Goal: Check status: Check status

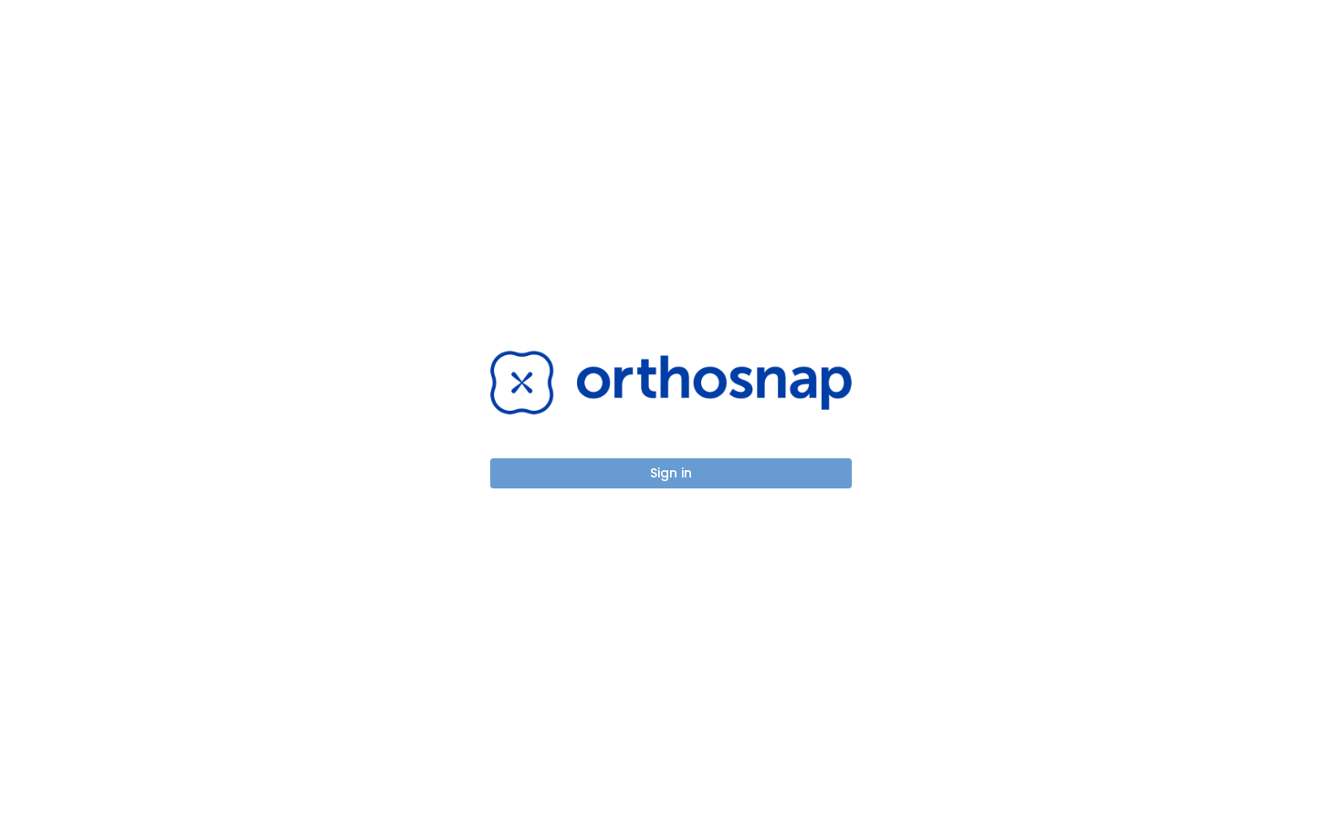
click at [649, 473] on button "Sign in" at bounding box center [670, 473] width 361 height 30
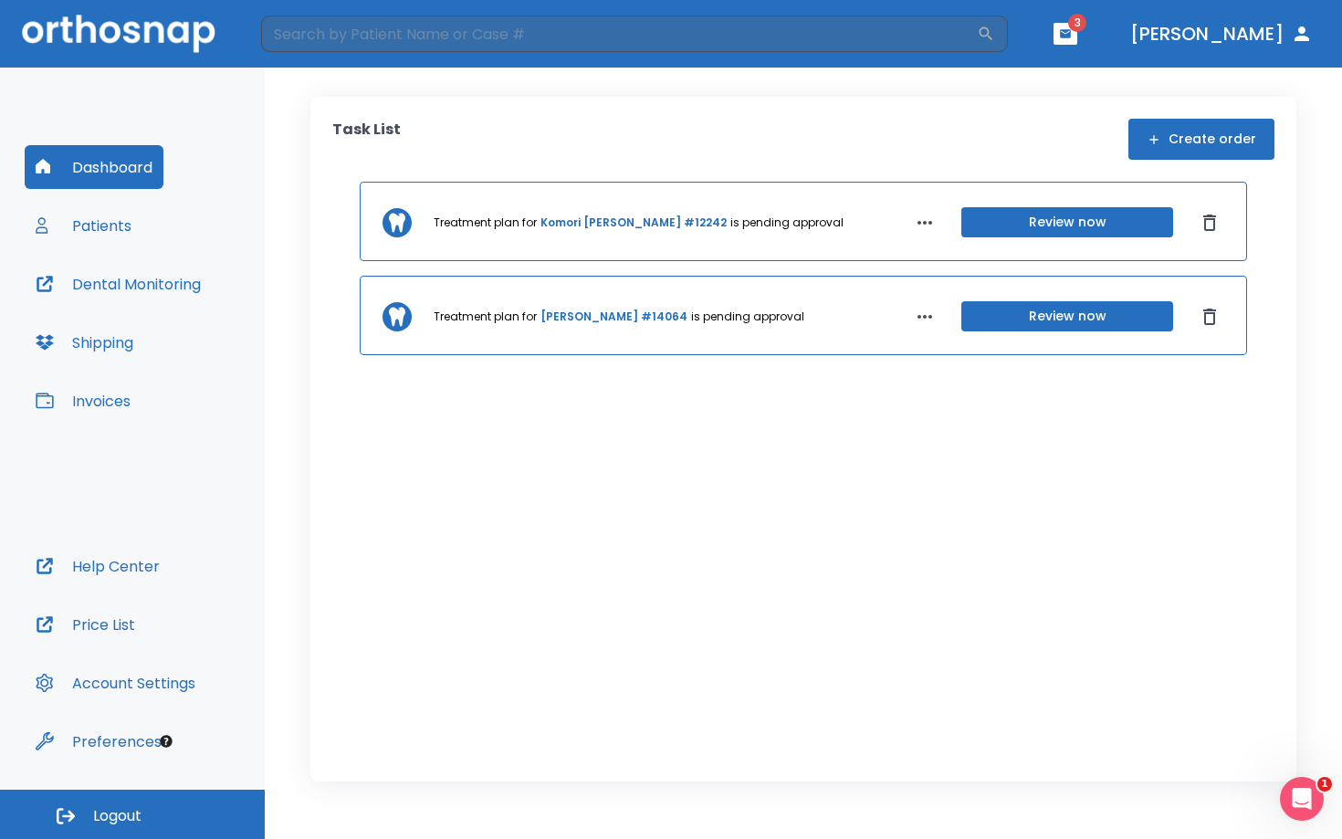
click at [1077, 42] on button "button" at bounding box center [1065, 34] width 24 height 22
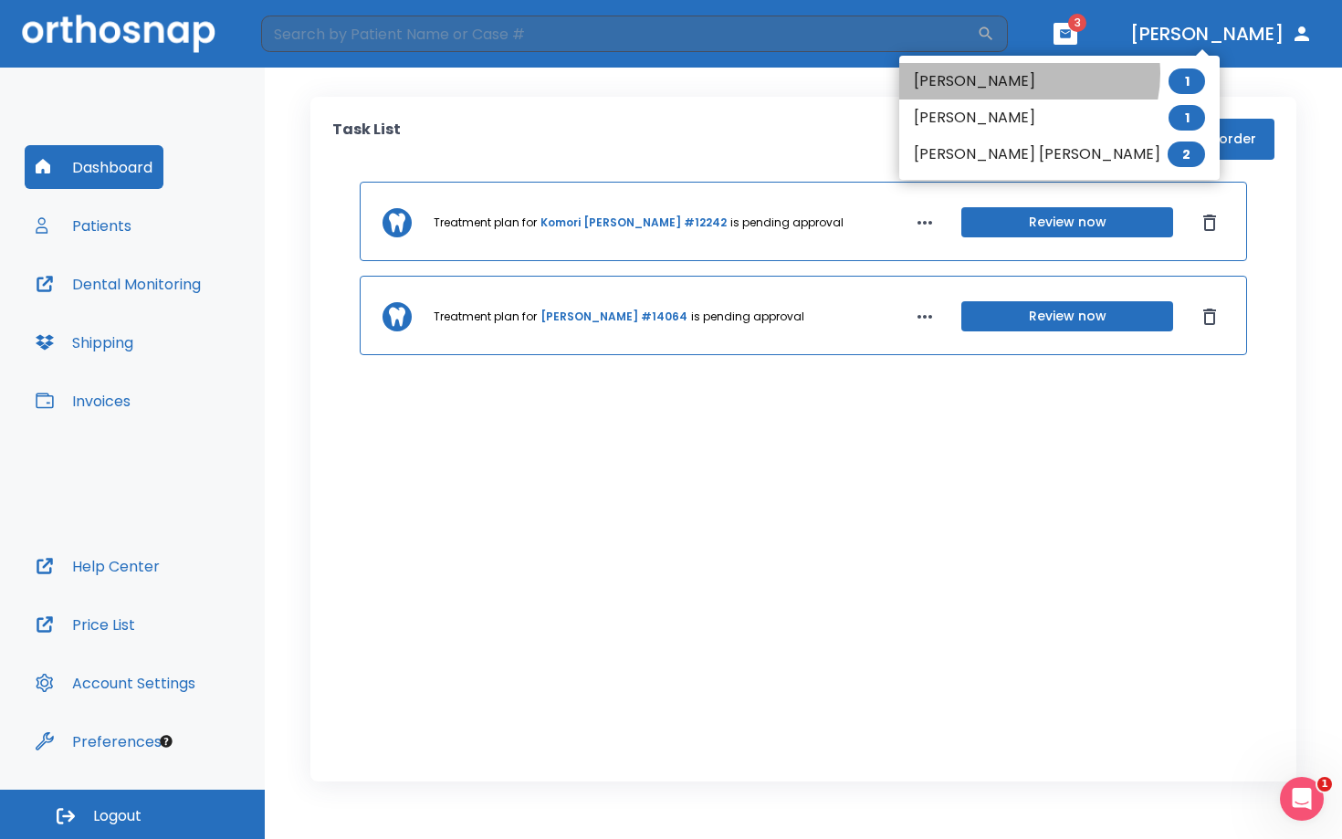
click at [1028, 74] on li "Komori [PERSON_NAME] 1" at bounding box center [1059, 81] width 320 height 37
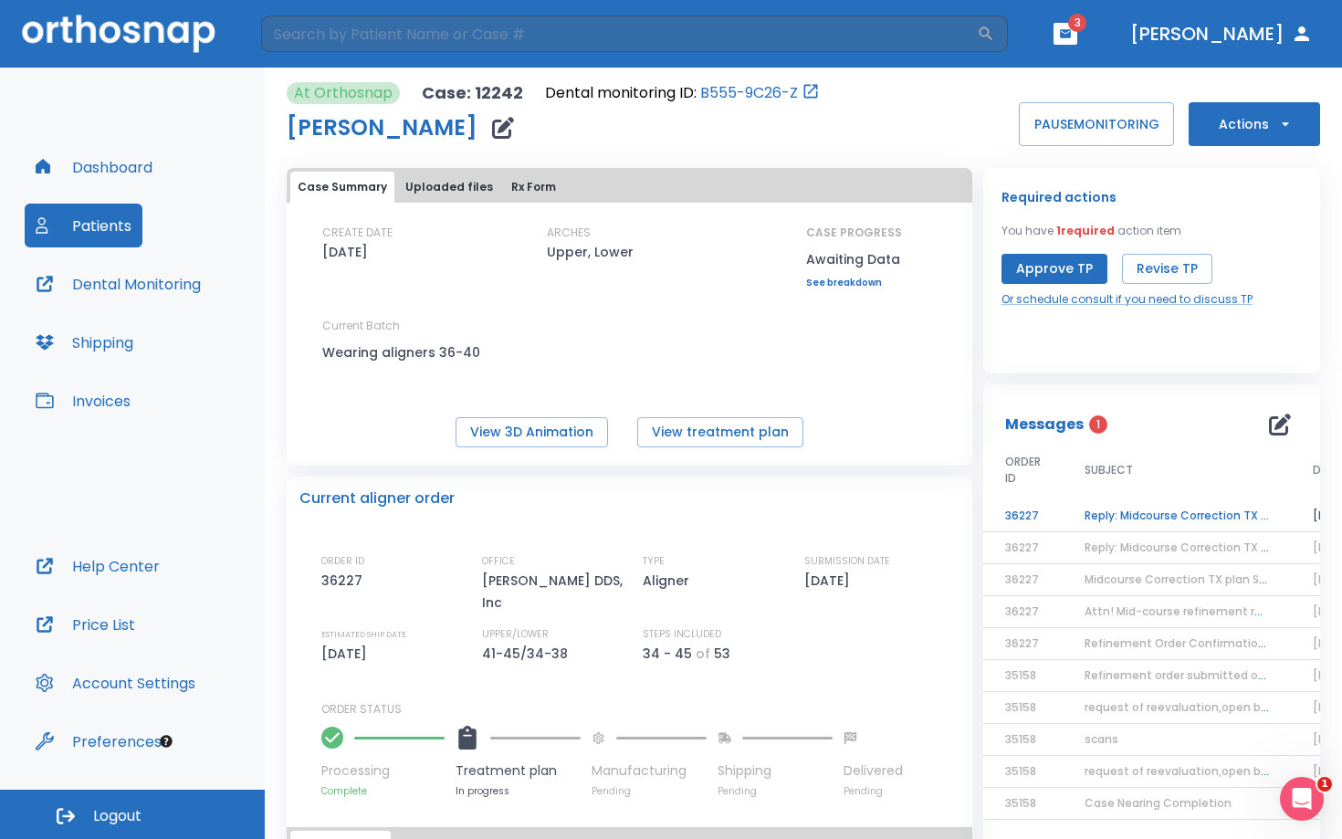
click at [1189, 508] on td "Reply: Midcourse Correction TX plan Status Follow-up 1" at bounding box center [1177, 516] width 228 height 32
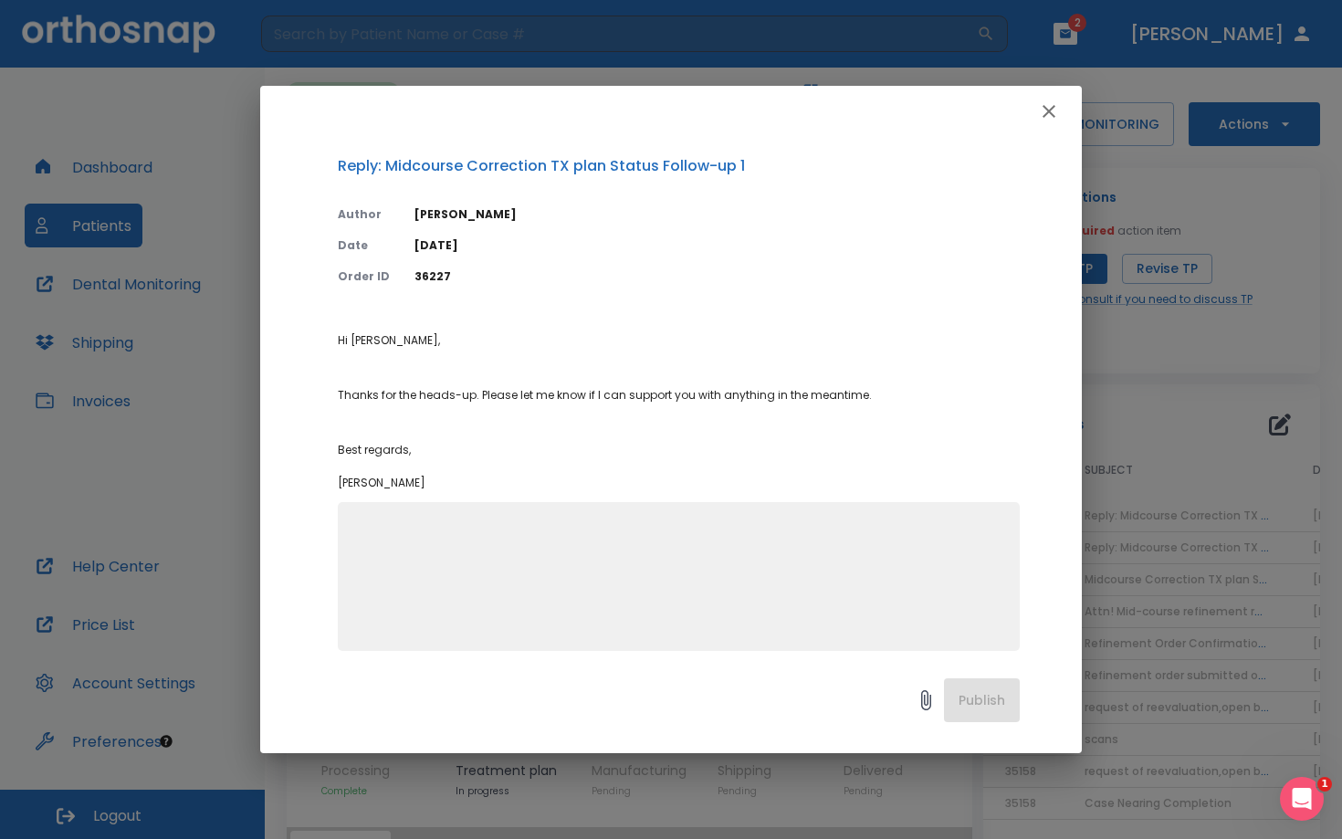
click at [1047, 104] on icon "button" at bounding box center [1049, 111] width 22 height 22
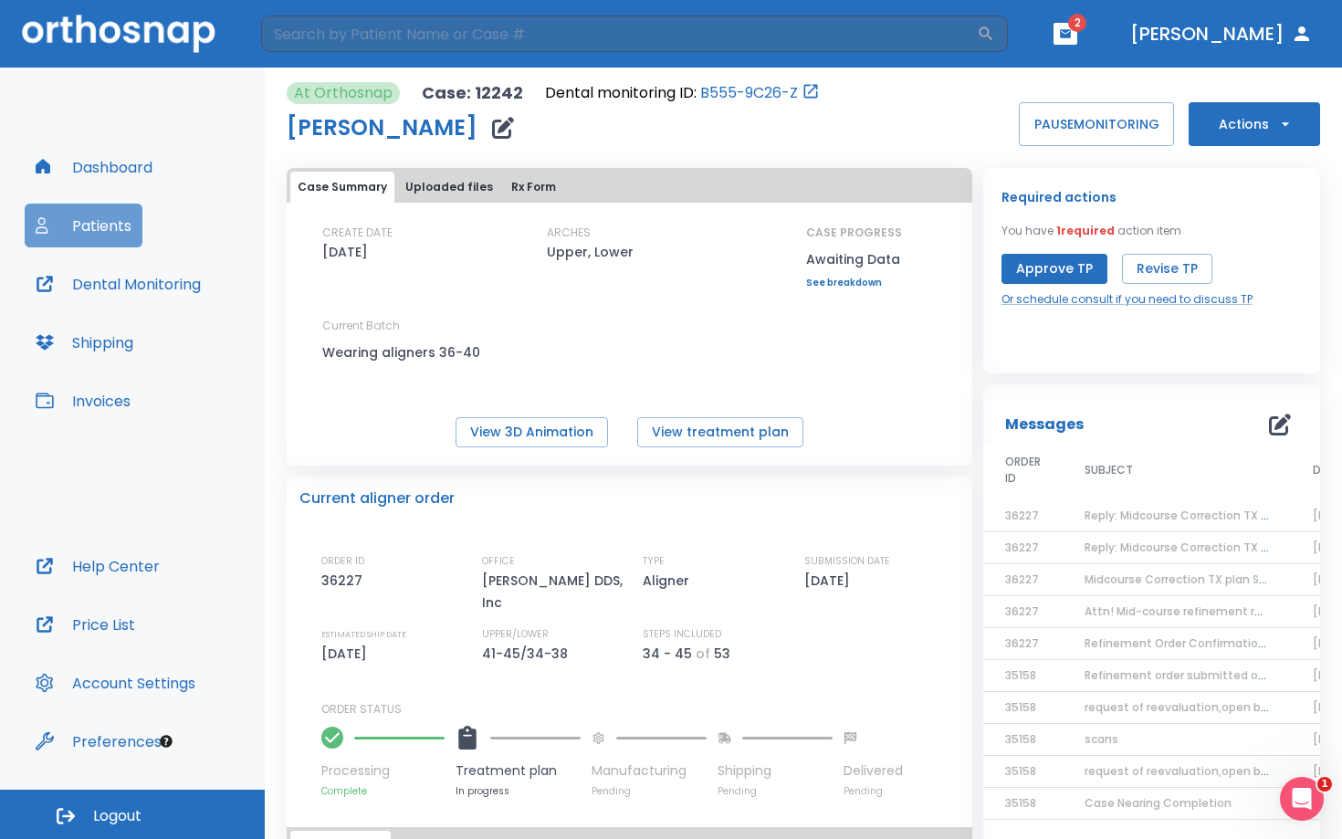
click at [117, 224] on button "Patients" at bounding box center [84, 226] width 118 height 44
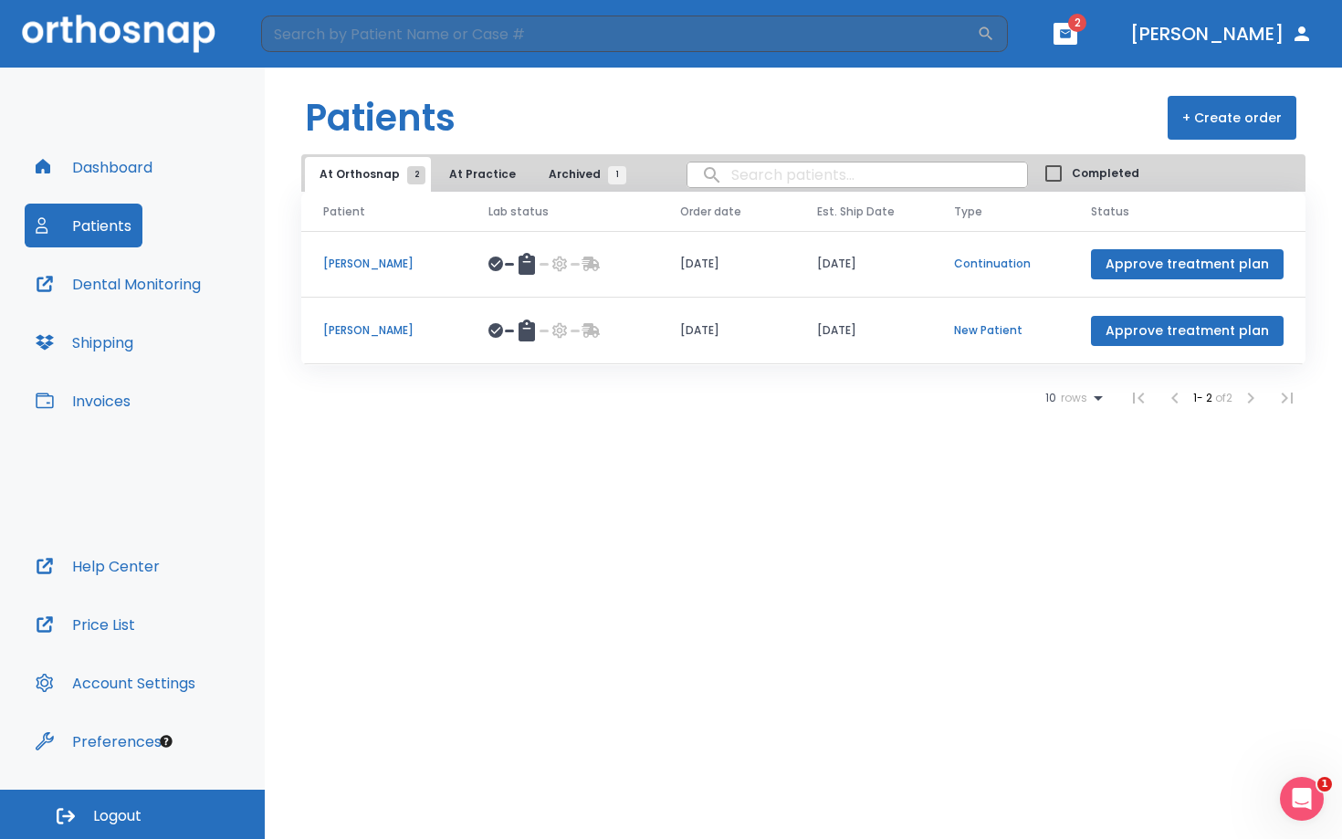
click at [356, 330] on p "[PERSON_NAME]" at bounding box center [383, 330] width 121 height 16
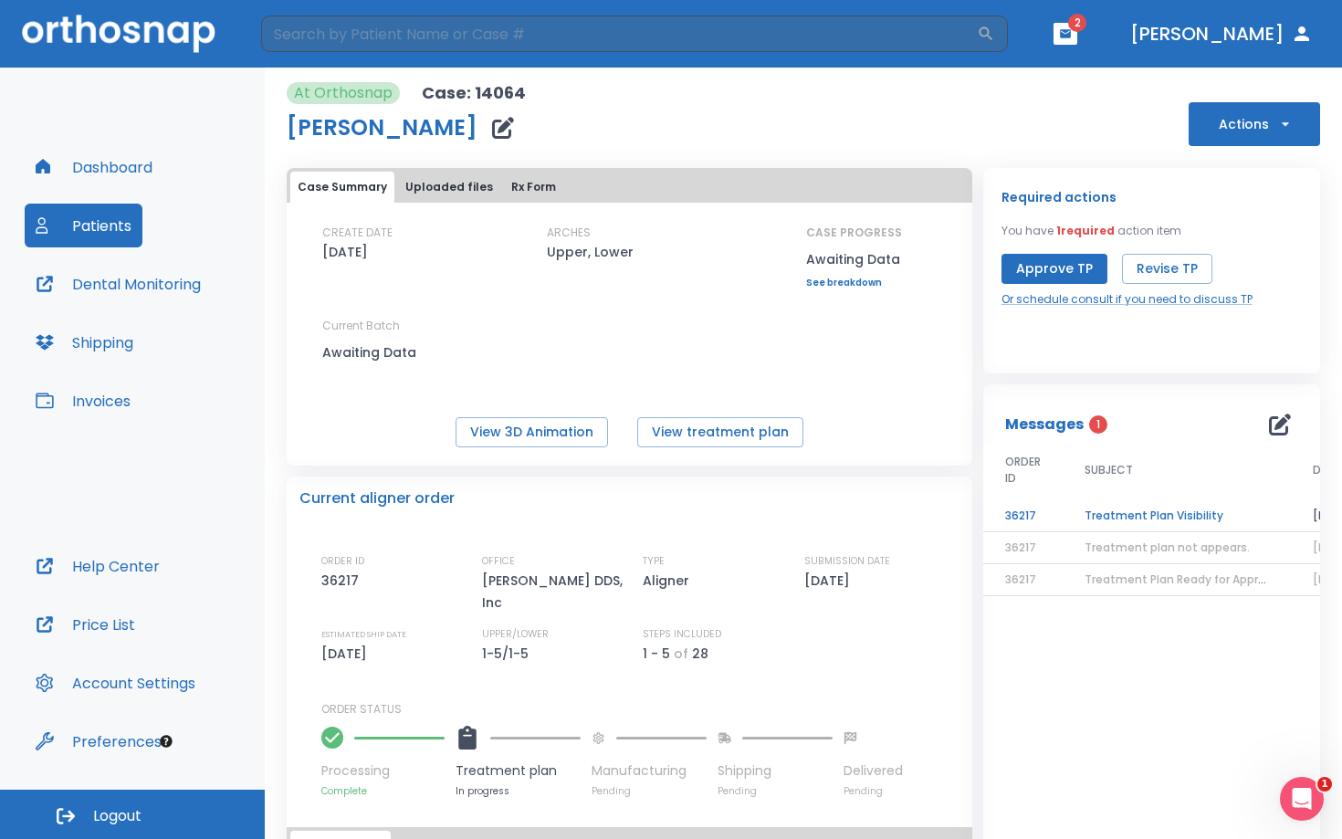
click at [1114, 519] on td "Treatment Plan Visibility" at bounding box center [1177, 516] width 228 height 32
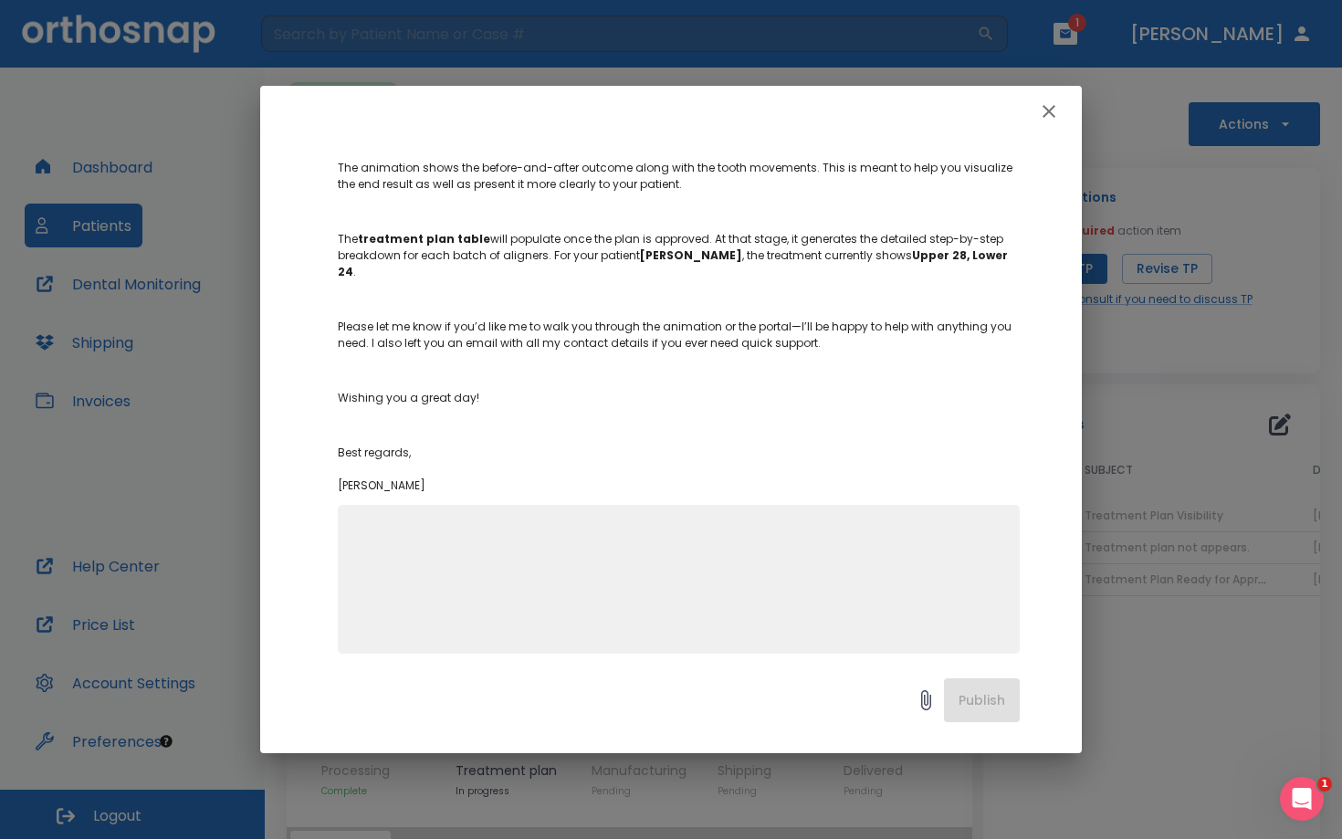
scroll to position [352, 0]
click at [1052, 110] on icon "button" at bounding box center [1049, 111] width 22 height 22
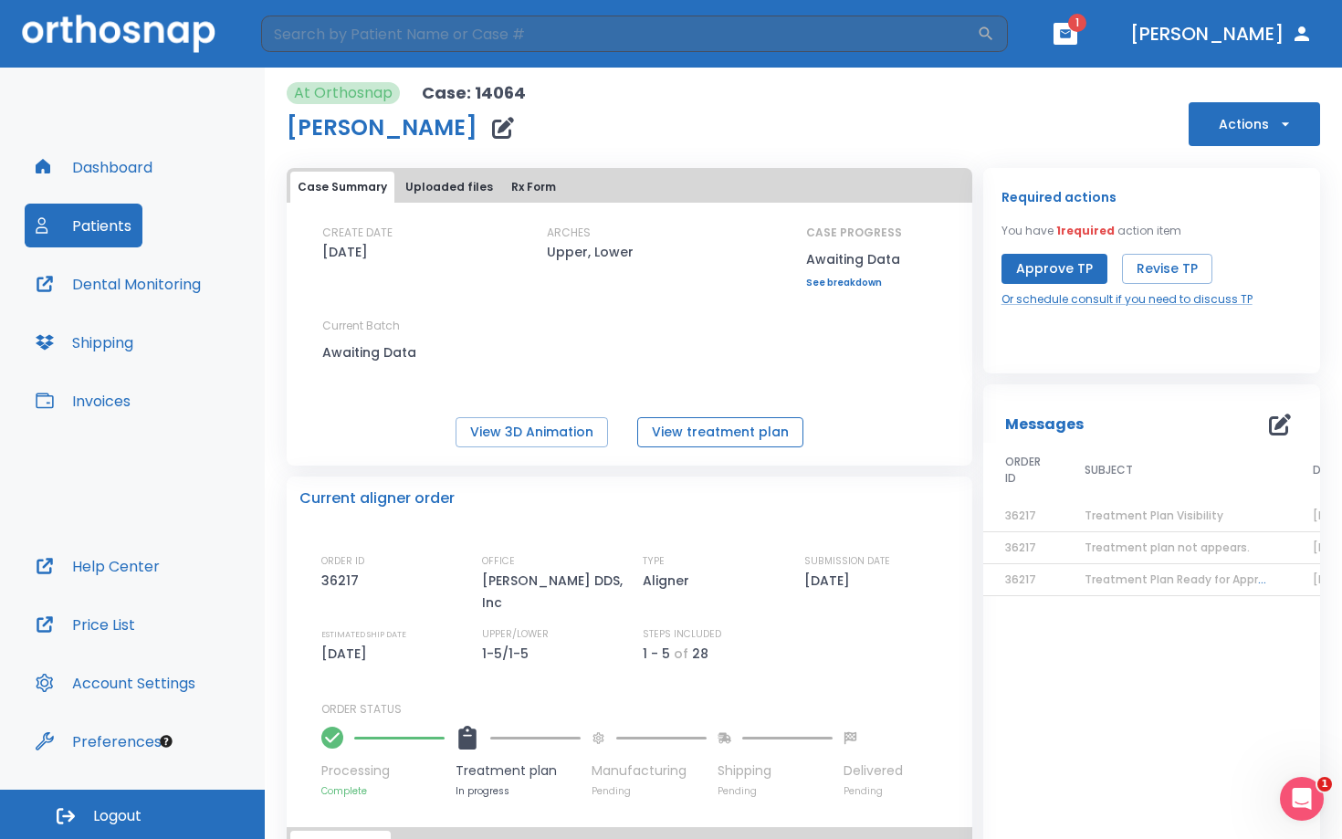
click at [691, 431] on button "View treatment plan" at bounding box center [720, 432] width 166 height 30
